Goal: Task Accomplishment & Management: Complete application form

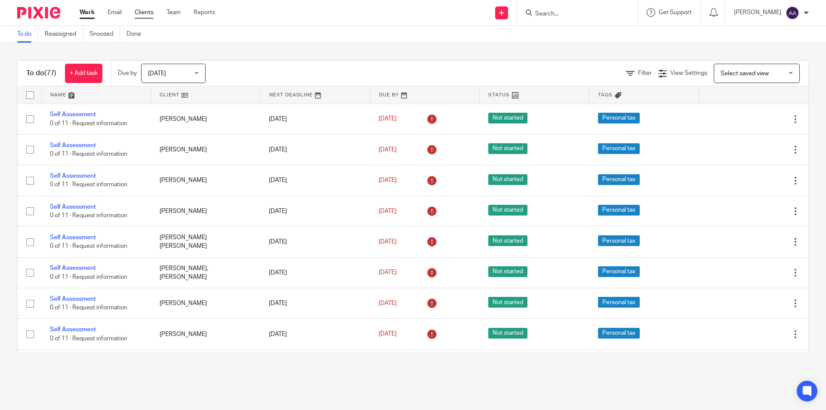
click at [135, 12] on link "Clients" at bounding box center [144, 12] width 19 height 9
click at [583, 10] on input "Search" at bounding box center [572, 14] width 77 height 8
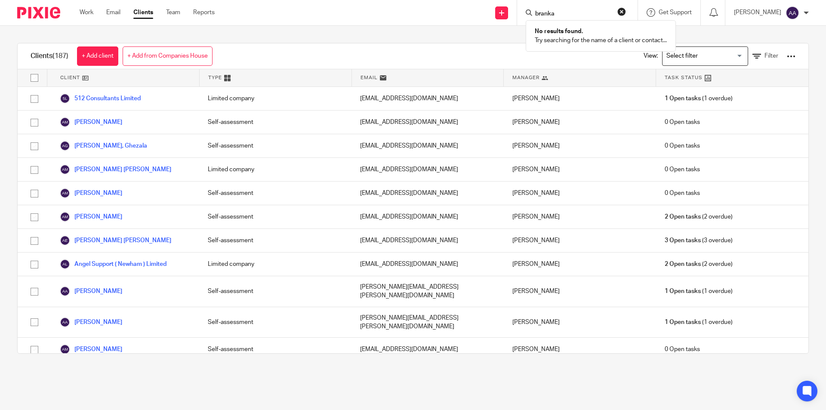
type input "branka"
click at [624, 13] on button "reset" at bounding box center [621, 11] width 9 height 9
click at [591, 11] on input "Search" at bounding box center [572, 14] width 77 height 8
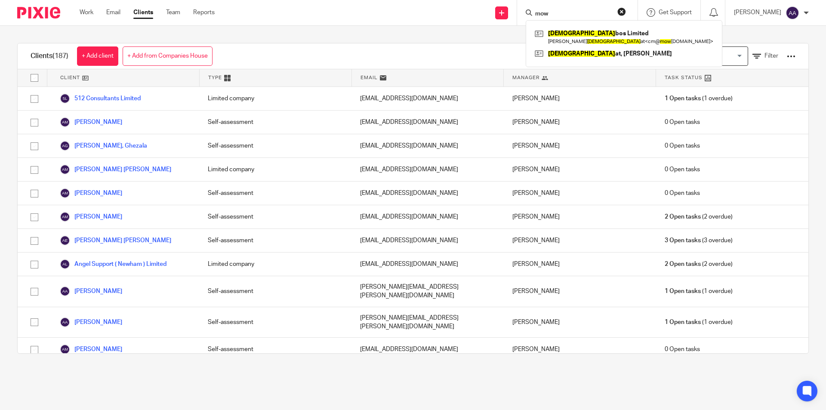
type input "mow"
click at [625, 12] on button "reset" at bounding box center [621, 11] width 9 height 9
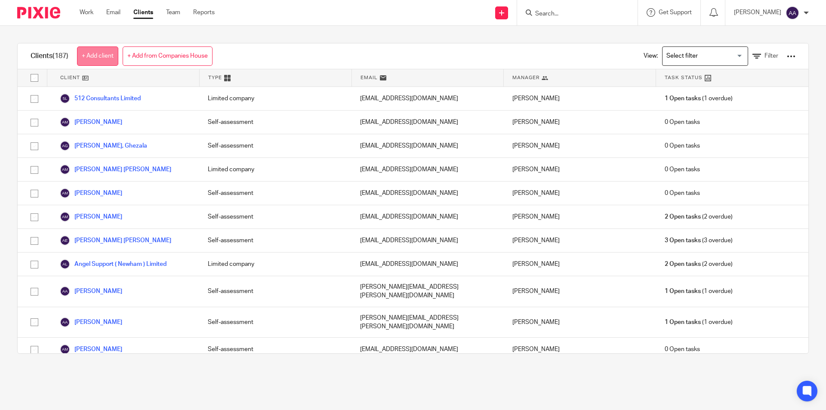
click at [98, 58] on link "+ Add client" at bounding box center [97, 55] width 41 height 19
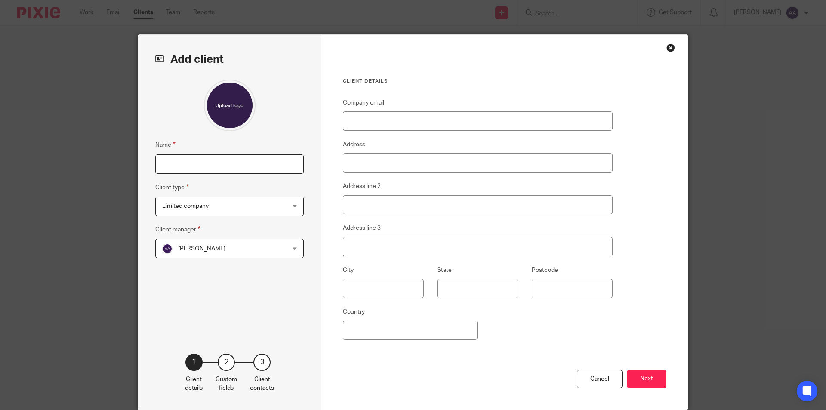
click at [189, 171] on input "Name" at bounding box center [229, 163] width 148 height 19
click at [208, 165] on input "Name" at bounding box center [229, 163] width 148 height 19
type input "[PERSON_NAME]"
click at [240, 206] on span "Limited company" at bounding box center [218, 206] width 113 height 18
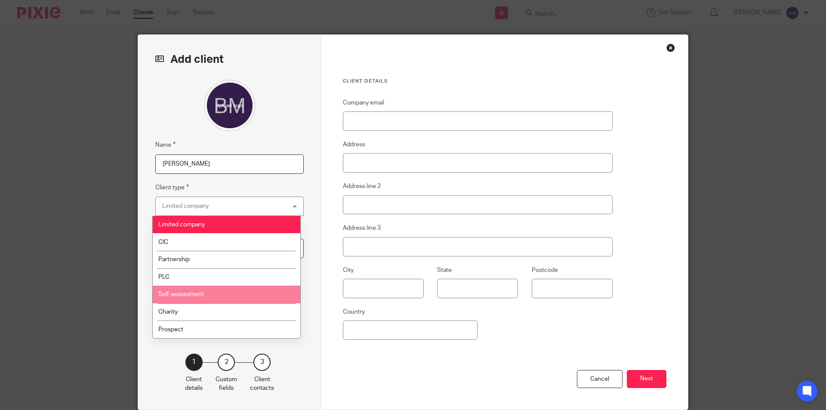
click at [208, 293] on li "Self-assessment" at bounding box center [226, 295] width 147 height 18
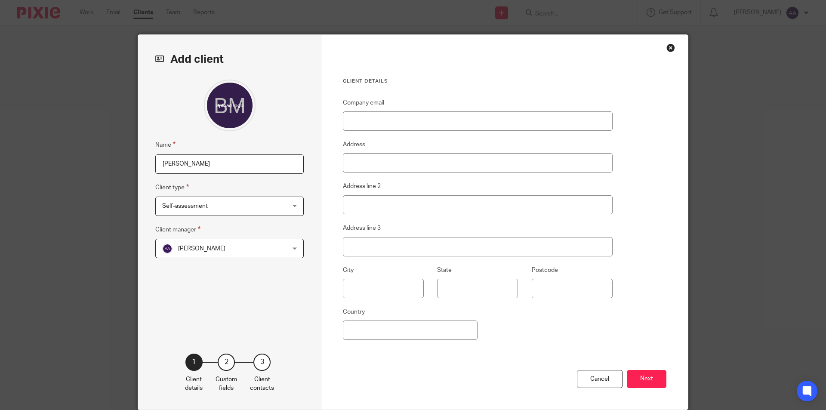
scroll to position [34, 0]
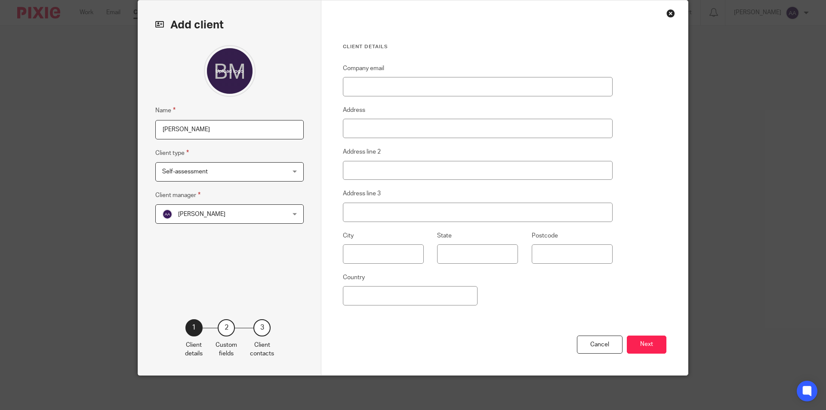
click at [259, 218] on span "[PERSON_NAME]" at bounding box center [218, 214] width 113 height 18
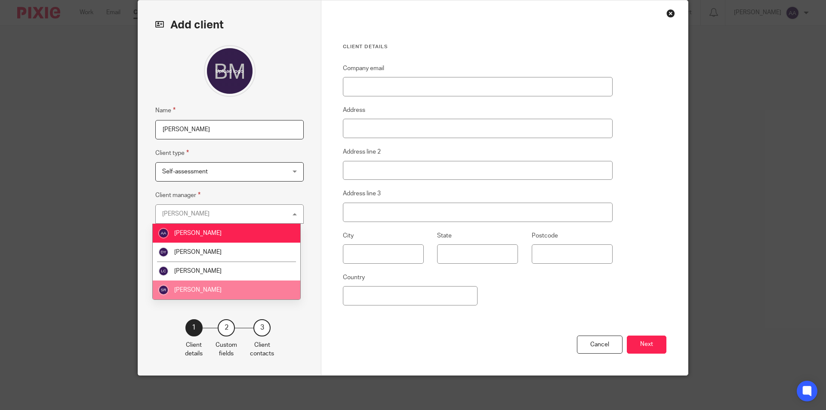
click at [218, 288] on li "[PERSON_NAME]" at bounding box center [226, 289] width 147 height 19
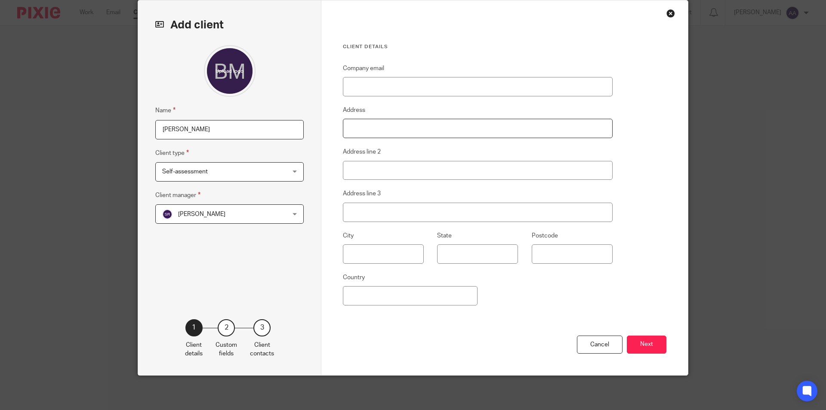
click at [382, 128] on input "Address" at bounding box center [478, 128] width 270 height 19
type input "61"
click at [363, 169] on input "Address line 2" at bounding box center [478, 170] width 270 height 19
drag, startPoint x: 385, startPoint y: 129, endPoint x: 381, endPoint y: 133, distance: 6.4
click at [382, 130] on input "61" at bounding box center [478, 128] width 270 height 19
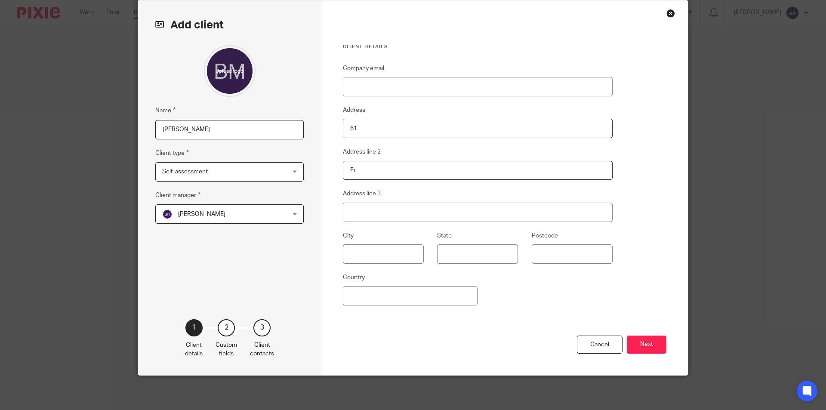
click at [367, 164] on input "Fi" at bounding box center [478, 170] width 270 height 19
type input "Fitzroy DR"
click at [372, 203] on input "Address line 3" at bounding box center [478, 212] width 270 height 19
type input "[PERSON_NAME] on the solent"
click at [557, 255] on input "Postcode" at bounding box center [571, 253] width 81 height 19
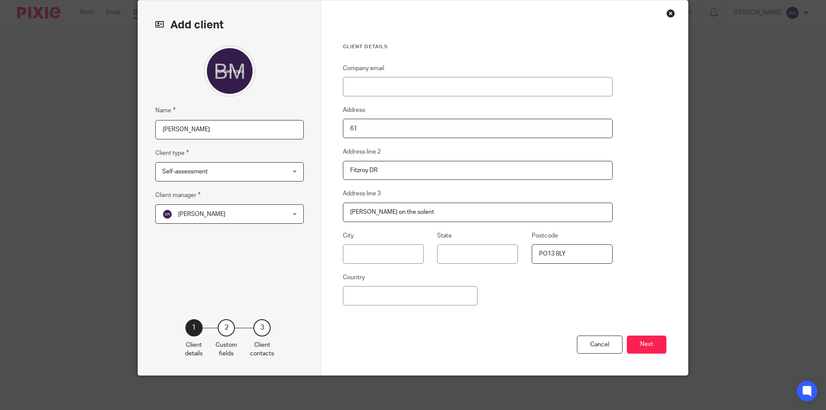
type input "PO13 8LY"
click at [372, 88] on input "Company email" at bounding box center [478, 86] width 270 height 19
paste input "[EMAIL_ADDRESS][DOMAIN_NAME]"
type input "[EMAIL_ADDRESS][DOMAIN_NAME]"
click at [643, 343] on button "Next" at bounding box center [646, 344] width 40 height 18
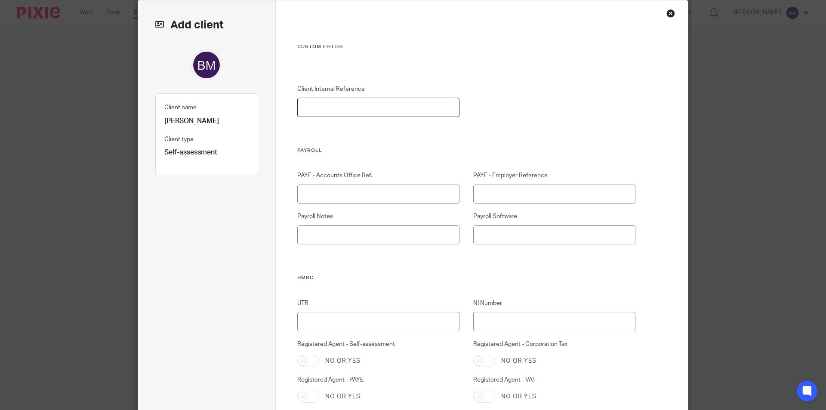
click at [389, 109] on input "Client Internal Reference" at bounding box center [378, 107] width 163 height 19
click at [415, 110] on input "Client Internal Reference" at bounding box center [378, 107] width 163 height 19
type input "0064/A"
click at [424, 319] on input "UTR" at bounding box center [378, 321] width 163 height 19
type input "4675252130"
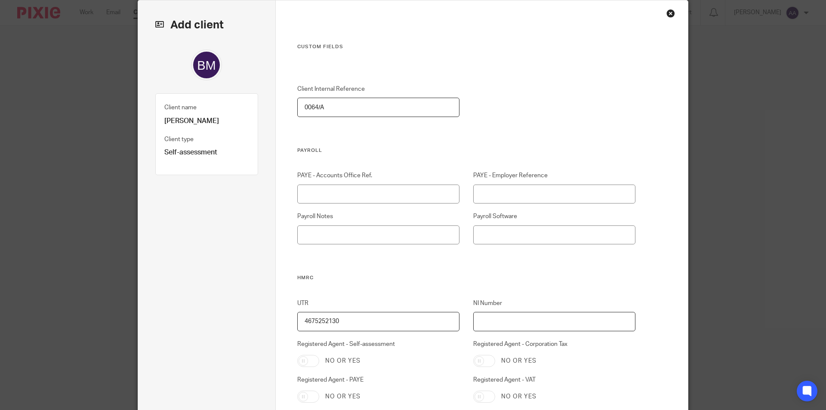
click at [534, 329] on input "NI Number" at bounding box center [554, 321] width 163 height 19
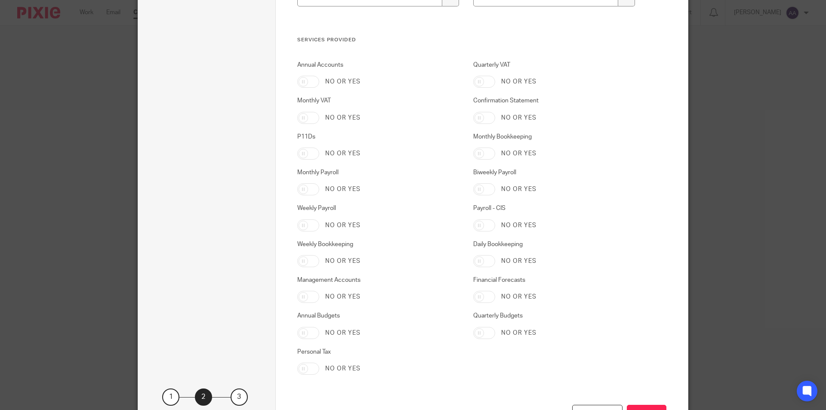
scroll to position [1351, 0]
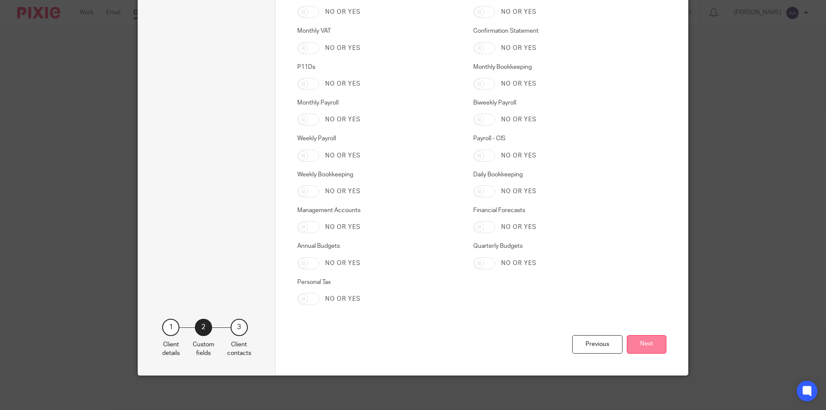
type input "SC002016A"
click at [637, 339] on button "Next" at bounding box center [646, 344] width 40 height 18
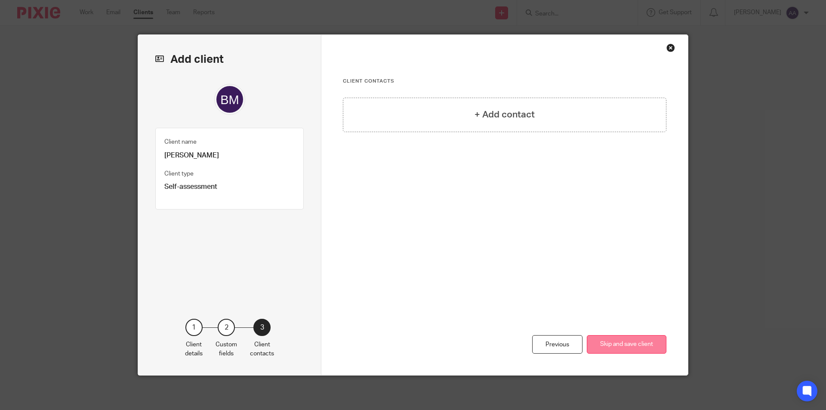
scroll to position [0, 0]
click at [429, 112] on div "+ Add contact" at bounding box center [504, 115] width 323 height 34
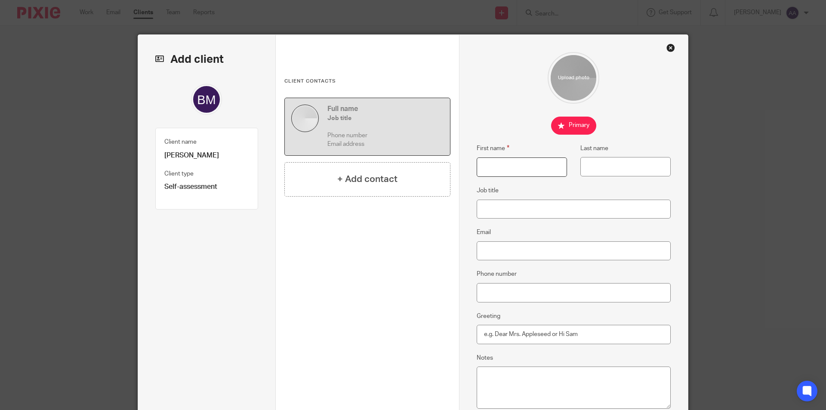
click at [505, 169] on input "First name" at bounding box center [521, 166] width 90 height 19
type input "Branka"
click at [583, 157] on input "Last name" at bounding box center [625, 166] width 90 height 19
type input "[PERSON_NAME]"
click at [535, 253] on input "Email" at bounding box center [573, 250] width 194 height 19
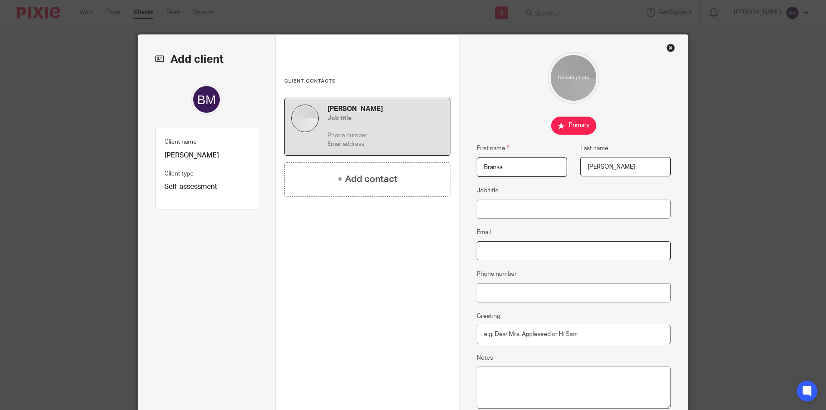
paste input "[EMAIL_ADDRESS][DOMAIN_NAME]"
type input "[EMAIL_ADDRESS][DOMAIN_NAME]"
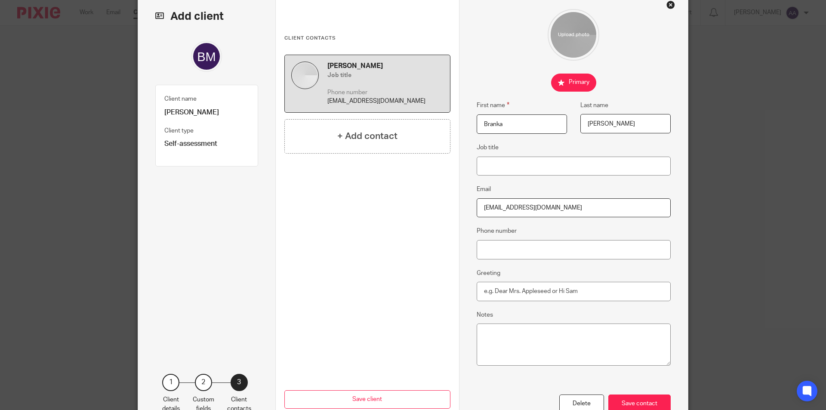
scroll to position [98, 0]
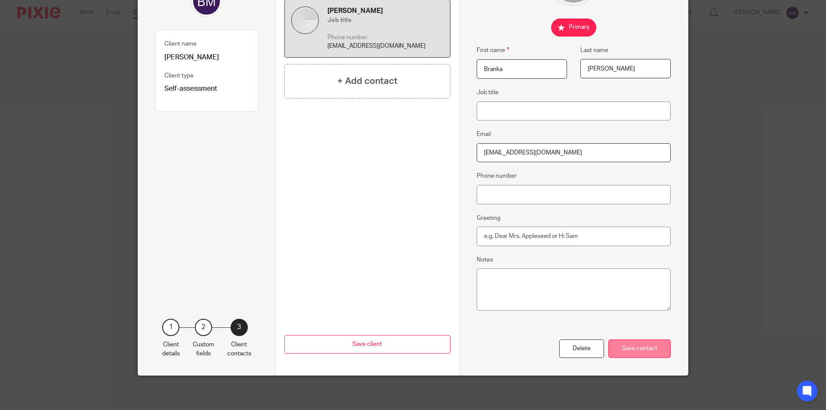
click at [633, 349] on div "Save contact" at bounding box center [639, 348] width 62 height 18
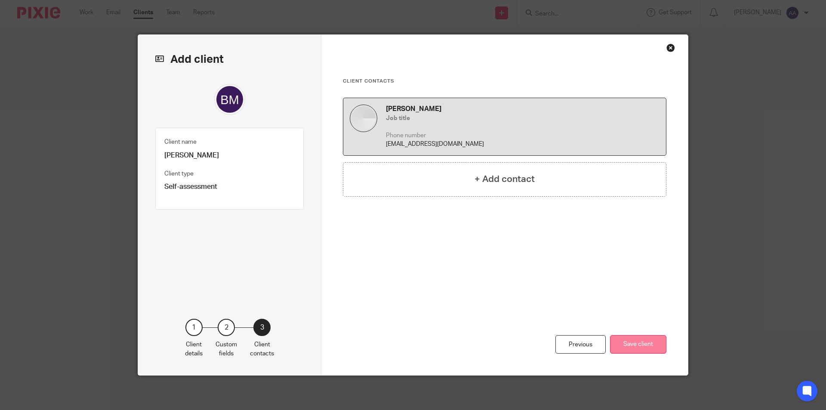
scroll to position [0, 0]
click at [636, 346] on button "Save client" at bounding box center [638, 344] width 56 height 18
